Goal: Task Accomplishment & Management: Manage account settings

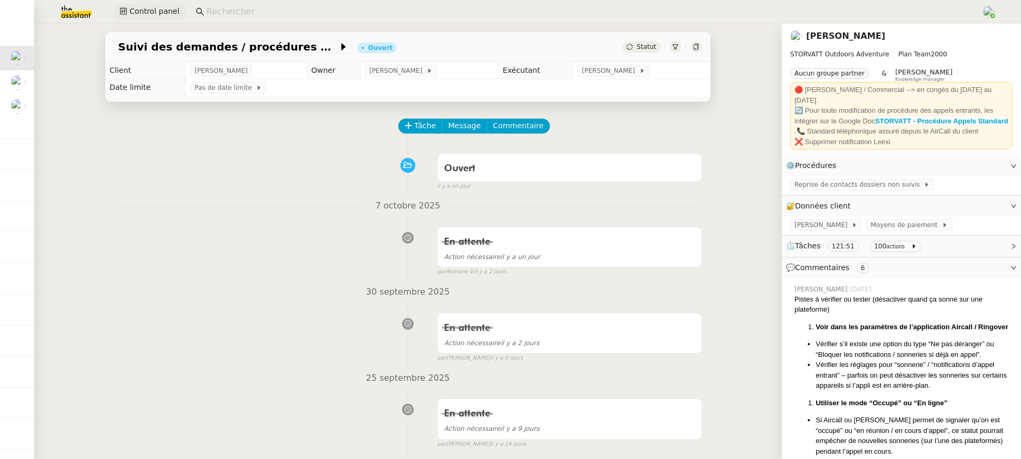
click at [142, 7] on span "Control panel" at bounding box center [154, 11] width 50 height 12
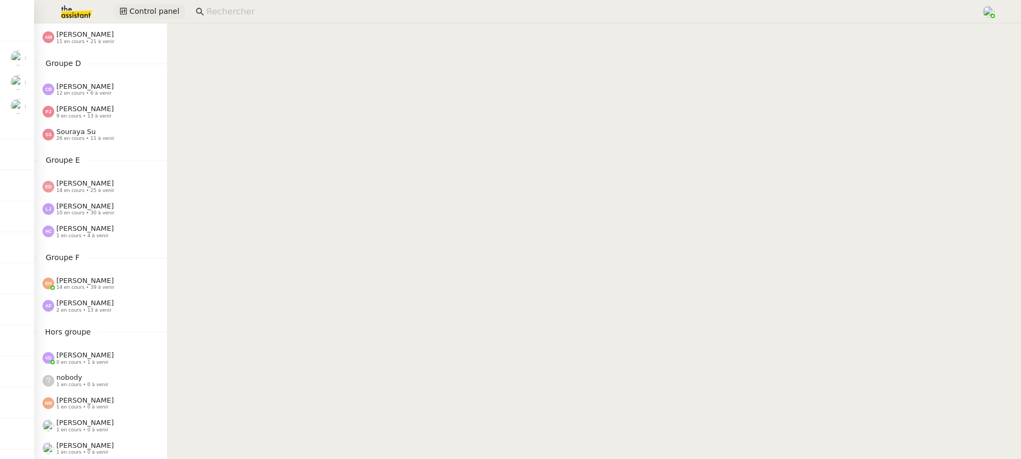
scroll to position [285, 0]
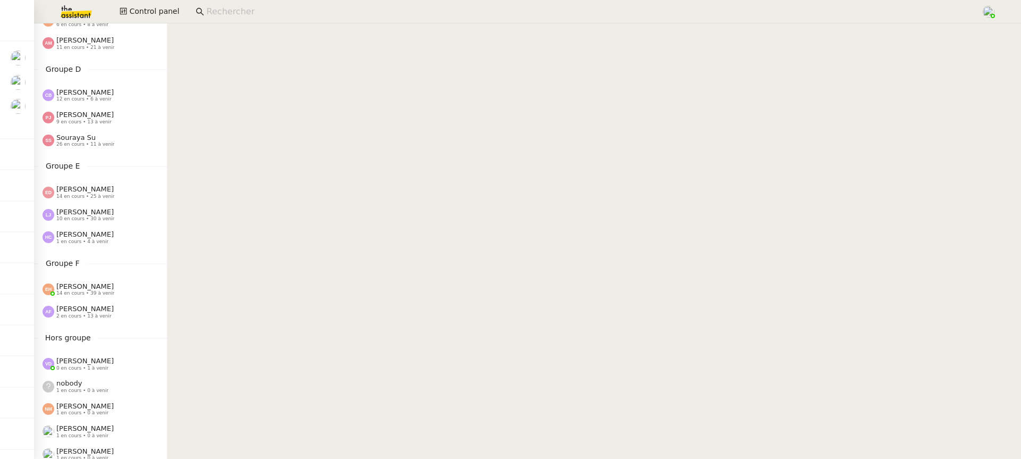
click at [112, 272] on div "Groupe F Esther Hillenbrand 14 en cours • 39 à venir Anna Florent 2 en cours • …" at bounding box center [100, 290] width 133 height 66
click at [112, 282] on div "Esther Hillenbrand 14 en cours • 39 à venir" at bounding box center [100, 289] width 133 height 22
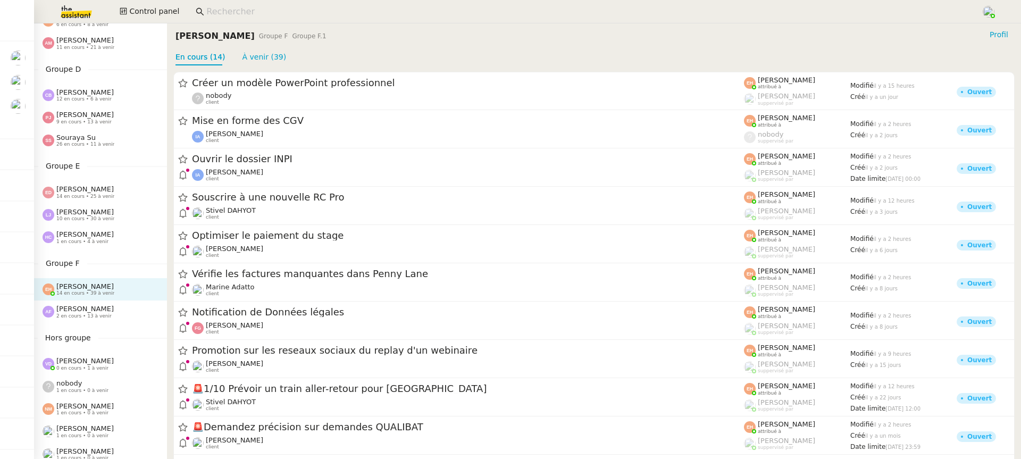
click at [116, 321] on div "Anna Florent 2 en cours • 13 à venir" at bounding box center [100, 311] width 133 height 22
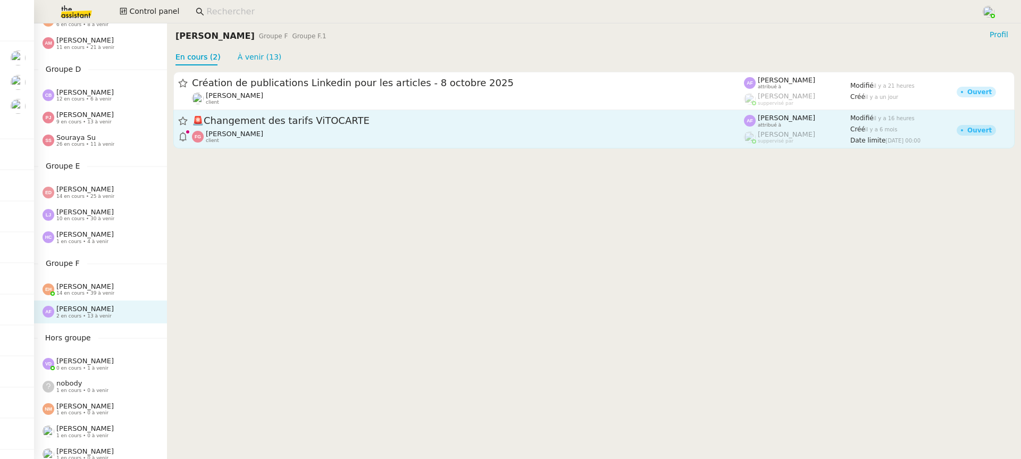
click at [228, 144] on div "Franck Giraschi client" at bounding box center [234, 137] width 57 height 14
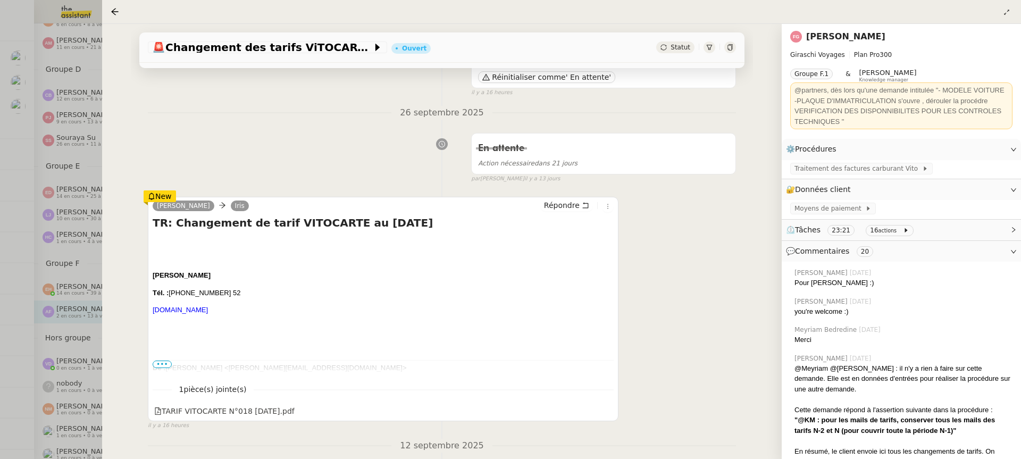
scroll to position [149, 0]
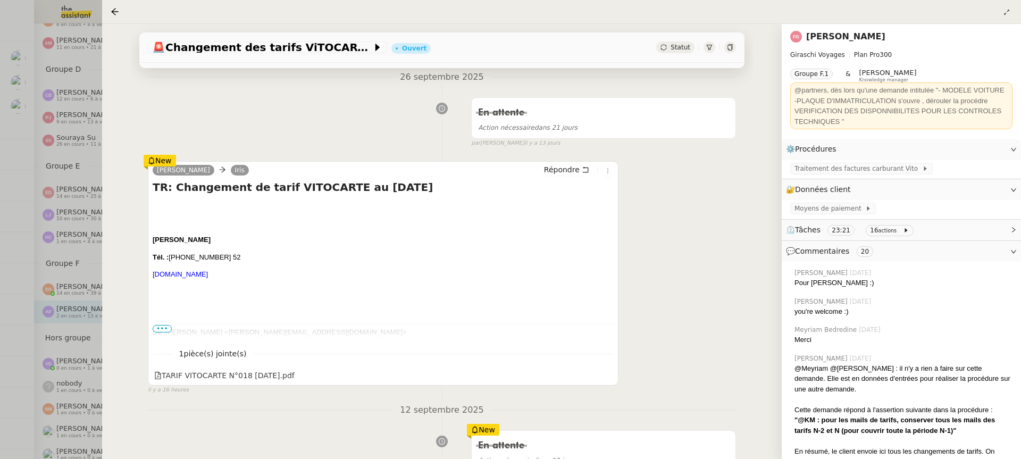
click at [53, 286] on div at bounding box center [510, 229] width 1021 height 459
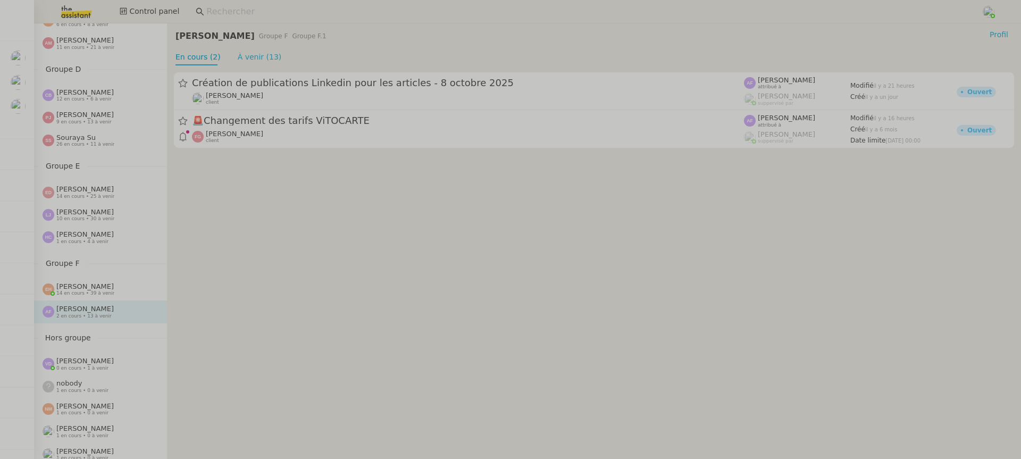
click at [100, 290] on span "[PERSON_NAME]" at bounding box center [84, 286] width 57 height 8
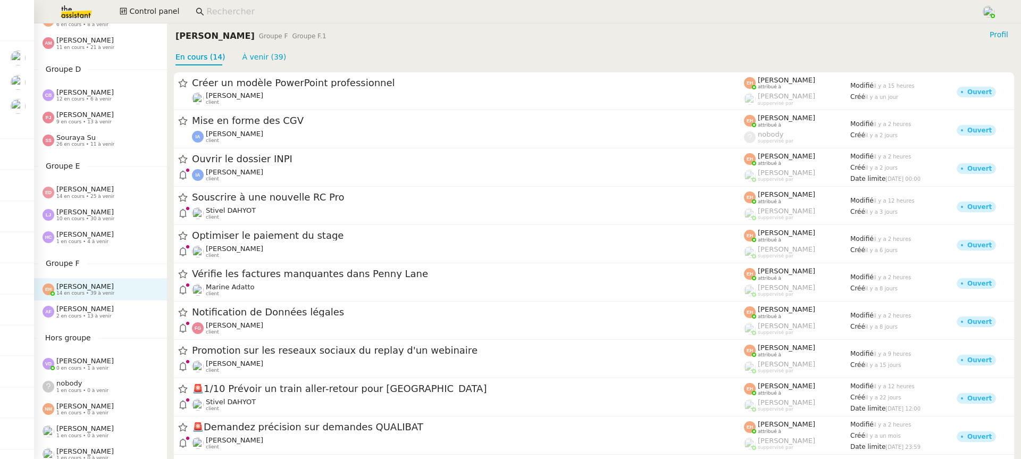
click at [102, 313] on div "Anna Florent 2 en cours • 13 à venir" at bounding box center [84, 312] width 57 height 14
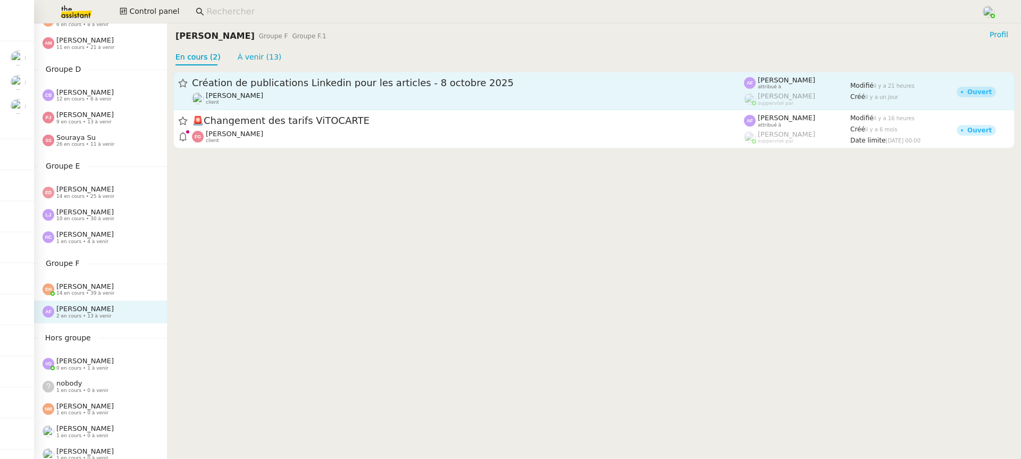
click at [283, 102] on div "Angélique PIERREL client" at bounding box center [468, 98] width 552 height 14
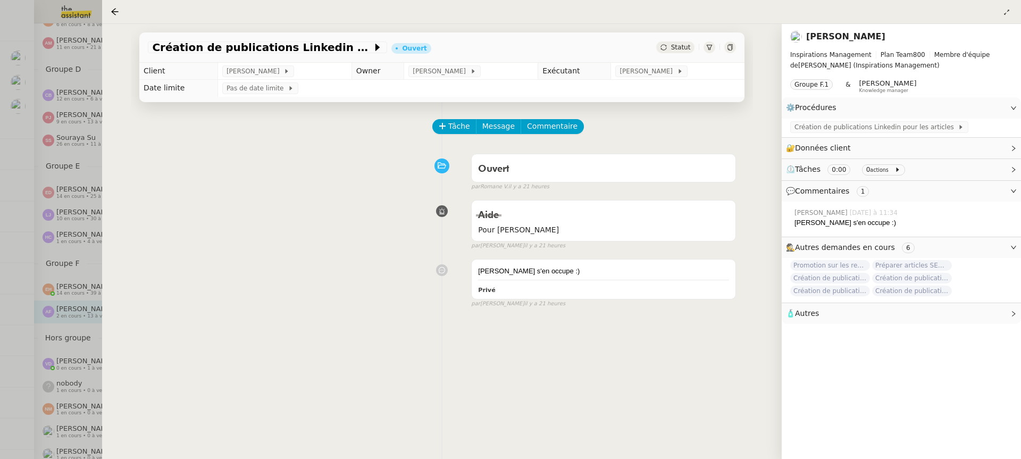
click at [86, 266] on div at bounding box center [510, 229] width 1021 height 459
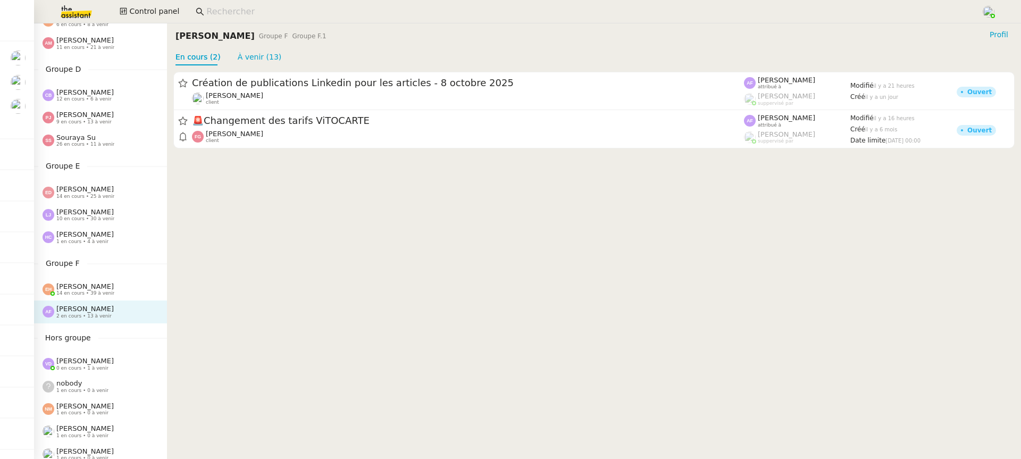
click at [79, 292] on span "14 en cours • 39 à venir" at bounding box center [85, 293] width 58 height 6
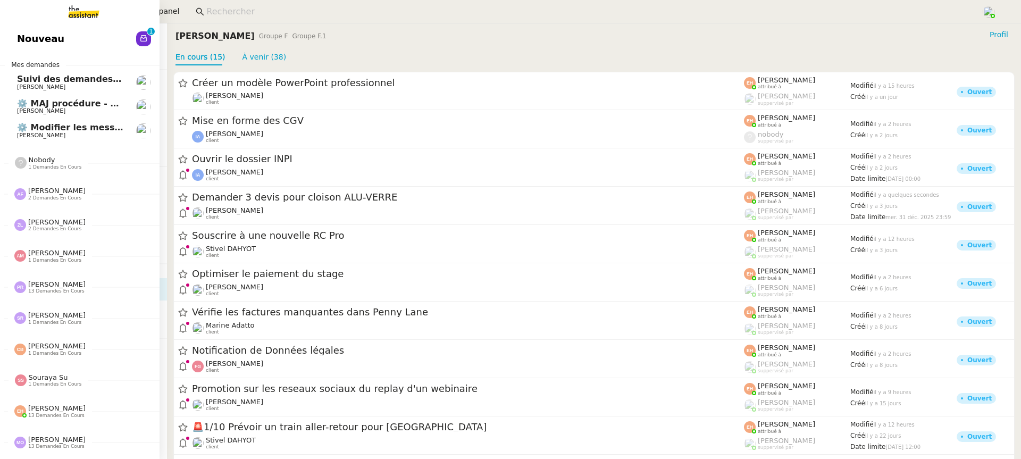
click at [27, 33] on span "Nouveau" at bounding box center [40, 39] width 47 height 16
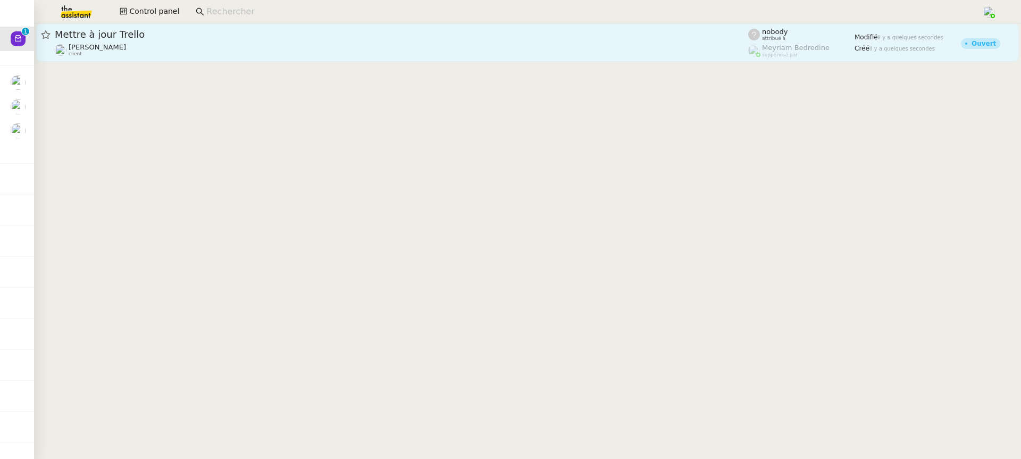
click at [833, 36] on div "nobody attribué à" at bounding box center [801, 35] width 106 height 14
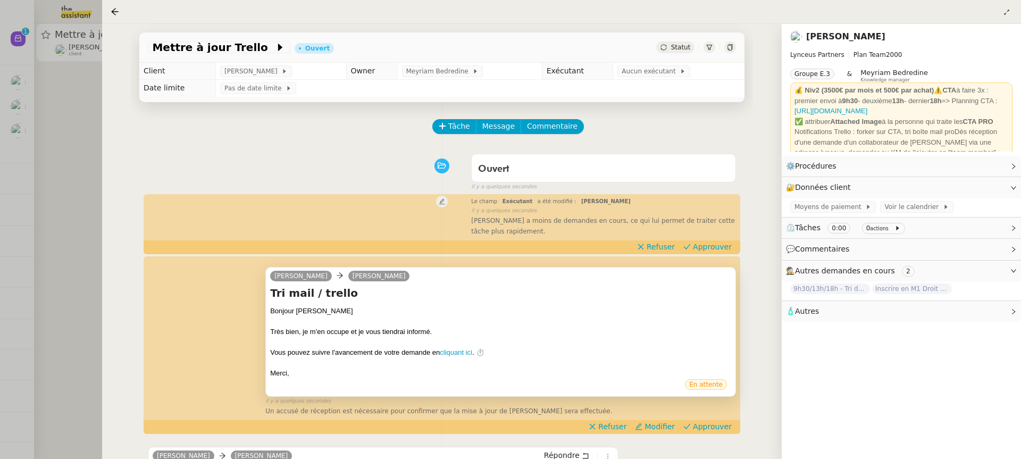
scroll to position [165, 0]
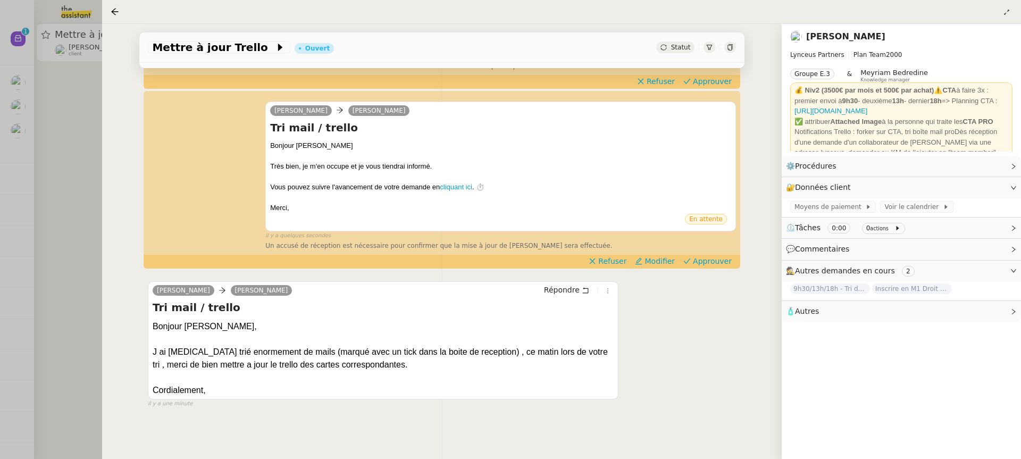
click at [88, 209] on div at bounding box center [510, 229] width 1021 height 459
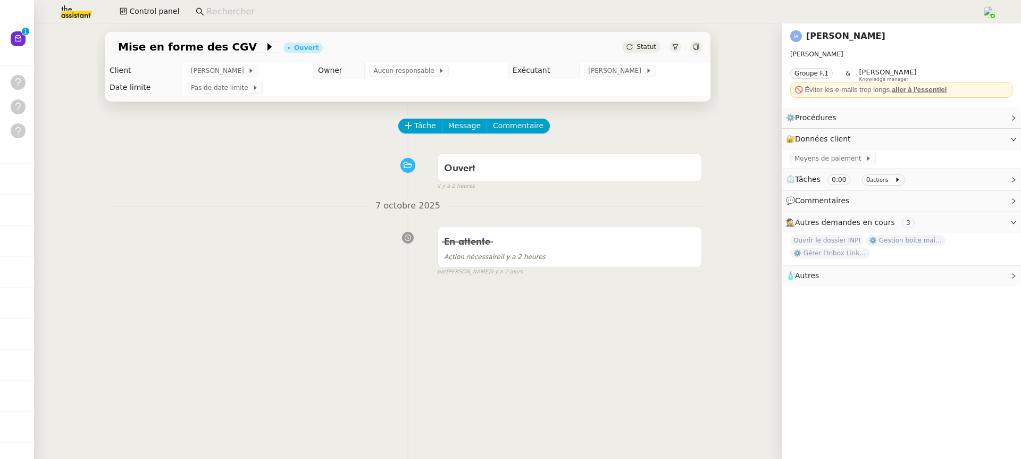
click at [342, 318] on div "Tâche Message Commentaire Veuillez patienter une erreur s'est produite 👌👌👌 mess…" at bounding box center [408, 331] width 622 height 459
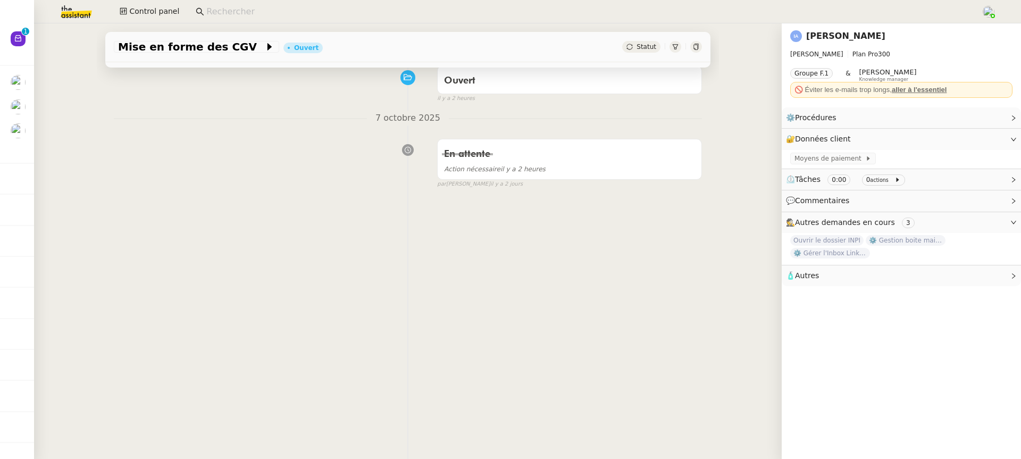
scroll to position [135, 0]
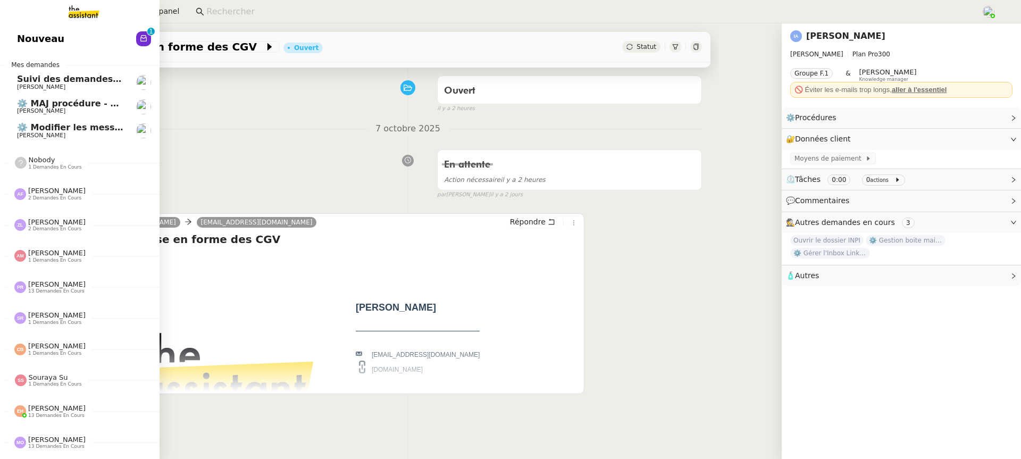
click at [24, 41] on span "Nouveau" at bounding box center [40, 39] width 47 height 16
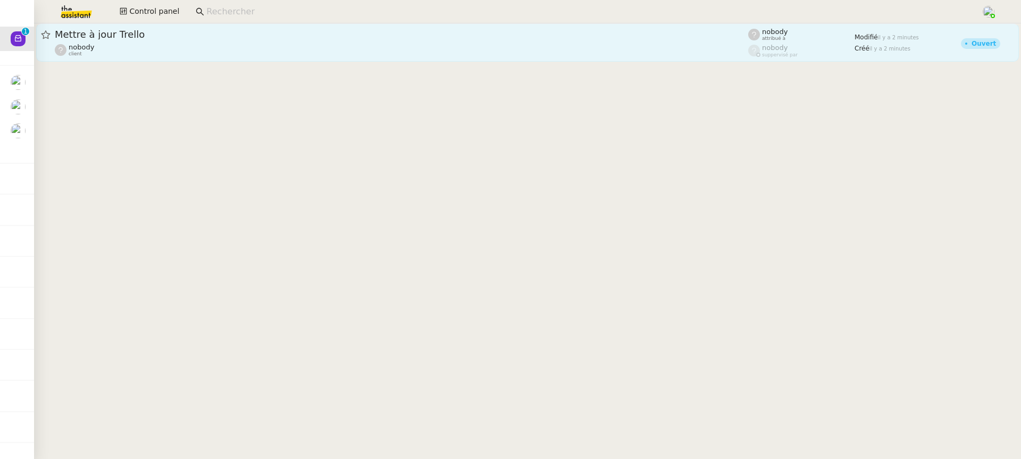
click at [303, 60] on link "Mettre à jour Trello nobody client nobody attribué à nobody suppervisé par Modi…" at bounding box center [527, 42] width 982 height 38
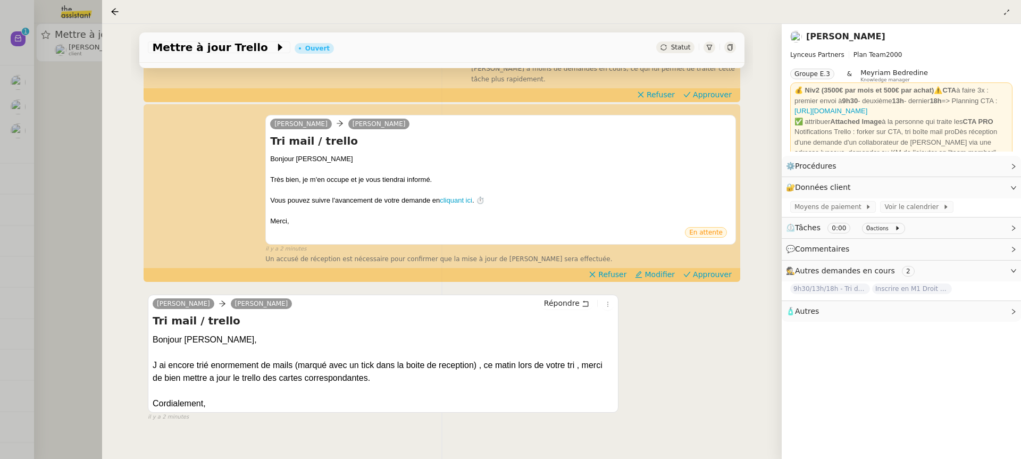
scroll to position [154, 0]
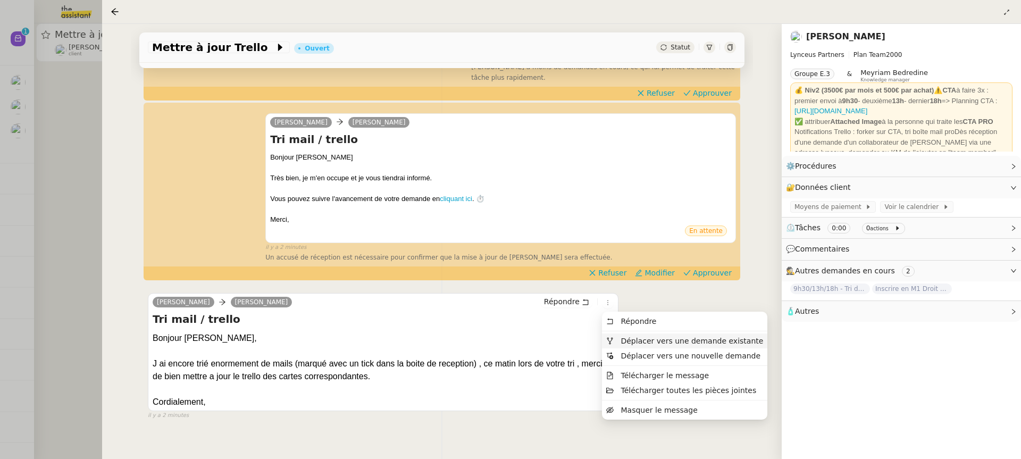
click at [646, 341] on span "Déplacer vers une demande existante" at bounding box center [691, 341] width 142 height 9
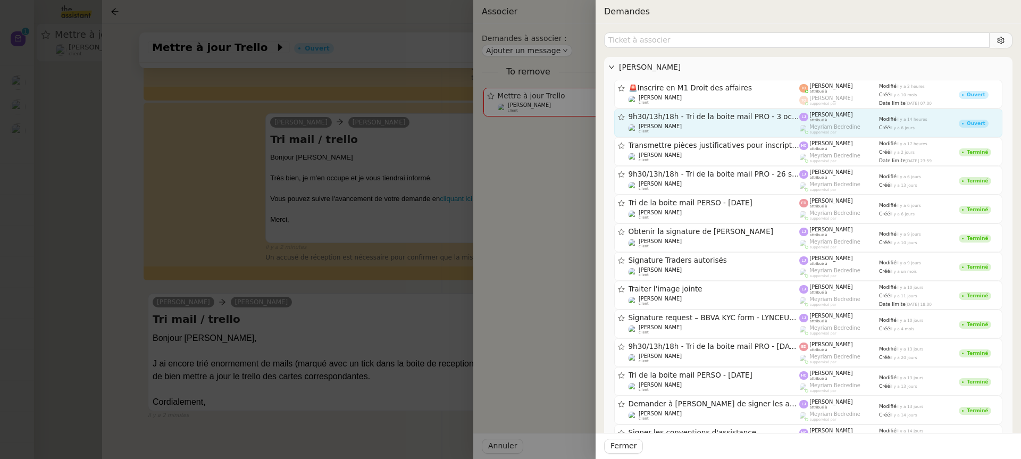
click at [701, 135] on link "9h30/13h/18h - Tri de la boite mail PRO - 3 octobre 2025 Patrick Chotard client…" at bounding box center [808, 122] width 388 height 29
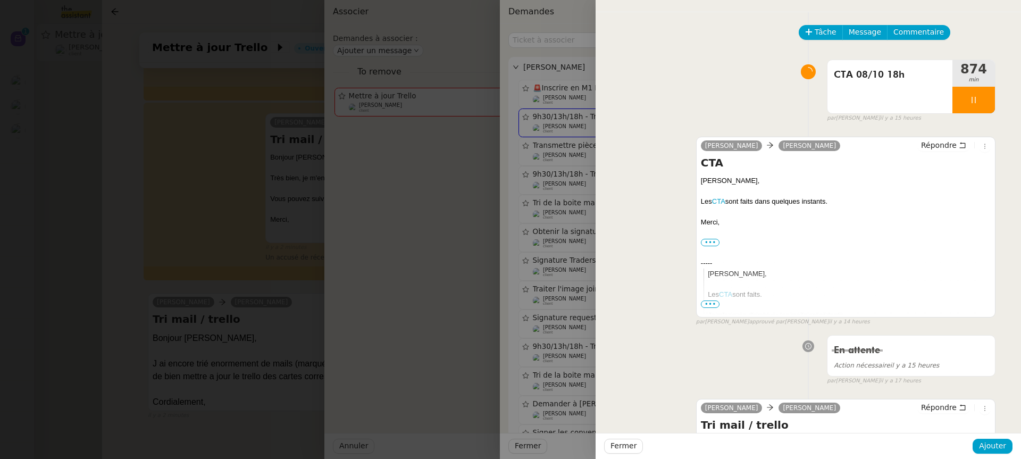
click at [281, 266] on div at bounding box center [510, 229] width 1021 height 459
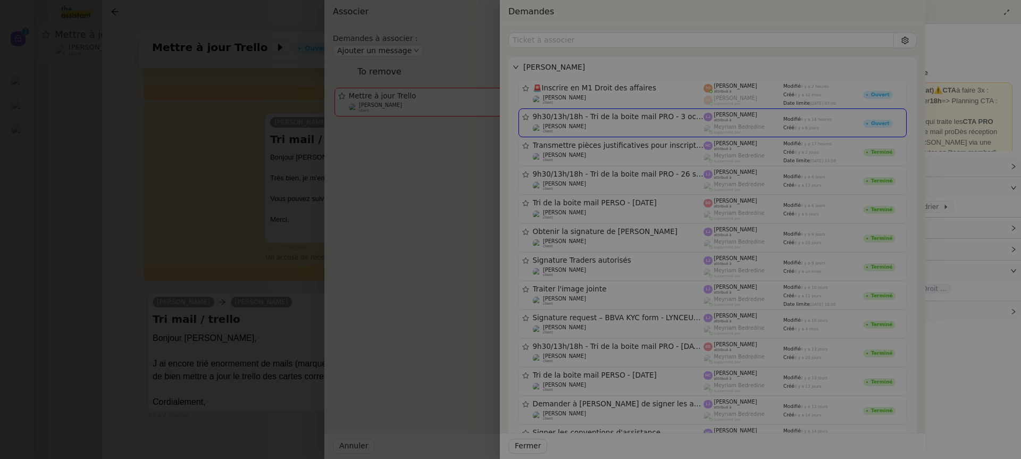
click at [281, 265] on div at bounding box center [414, 229] width 1021 height 459
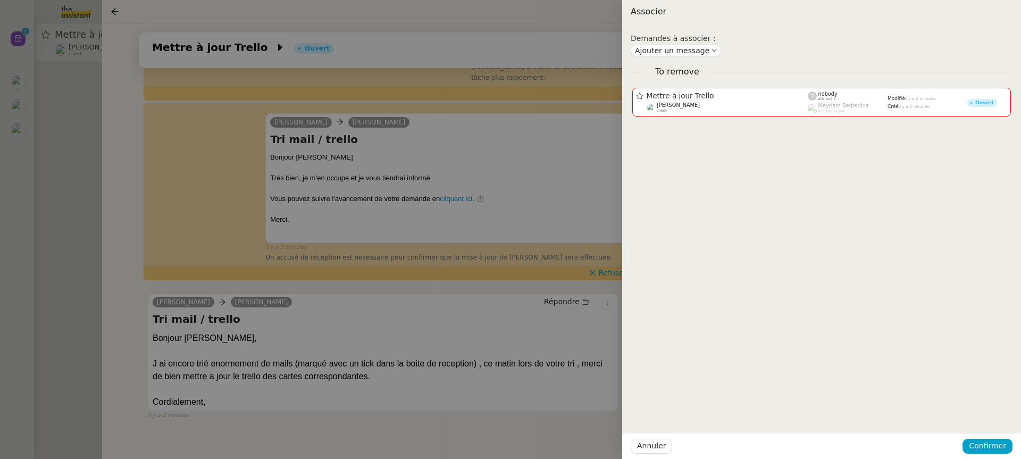
click at [46, 215] on div at bounding box center [510, 229] width 1021 height 459
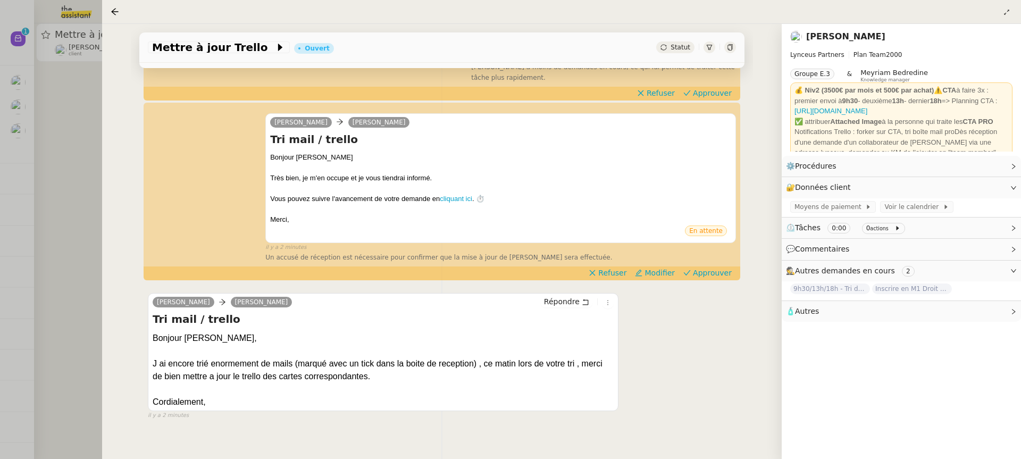
click at [46, 215] on div at bounding box center [510, 229] width 1021 height 459
